Goal: Task Accomplishment & Management: Manage account settings

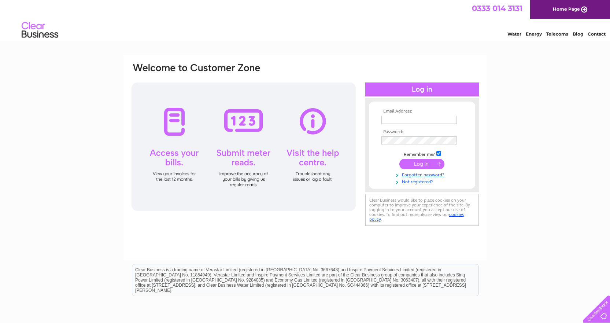
type input "[EMAIL_ADDRESS][DOMAIN_NAME]"
click at [427, 162] on input "submit" at bounding box center [421, 164] width 45 height 10
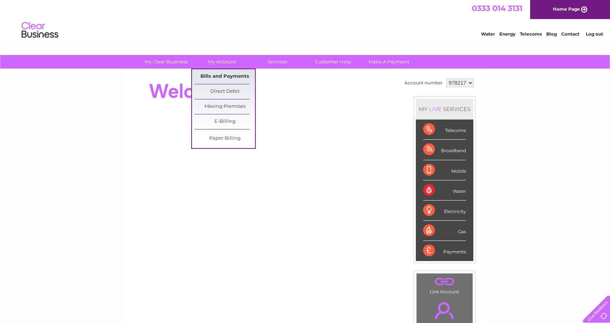
click at [221, 74] on link "Bills and Payments" at bounding box center [225, 76] width 60 height 15
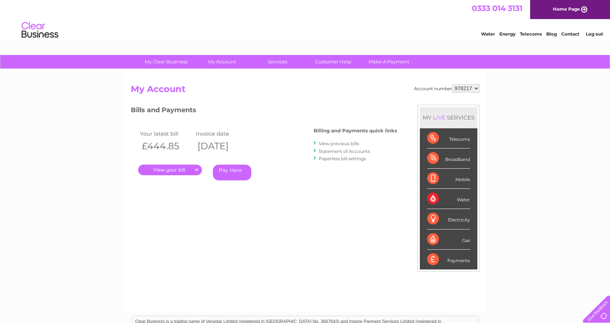
click at [163, 166] on link "." at bounding box center [170, 170] width 64 height 11
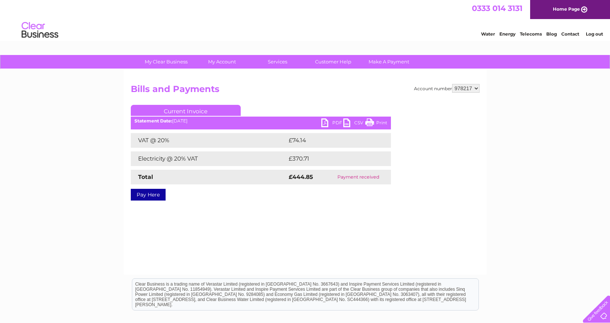
click at [325, 122] on link "PDF" at bounding box center [332, 123] width 22 height 11
